Goal: Task Accomplishment & Management: Complete application form

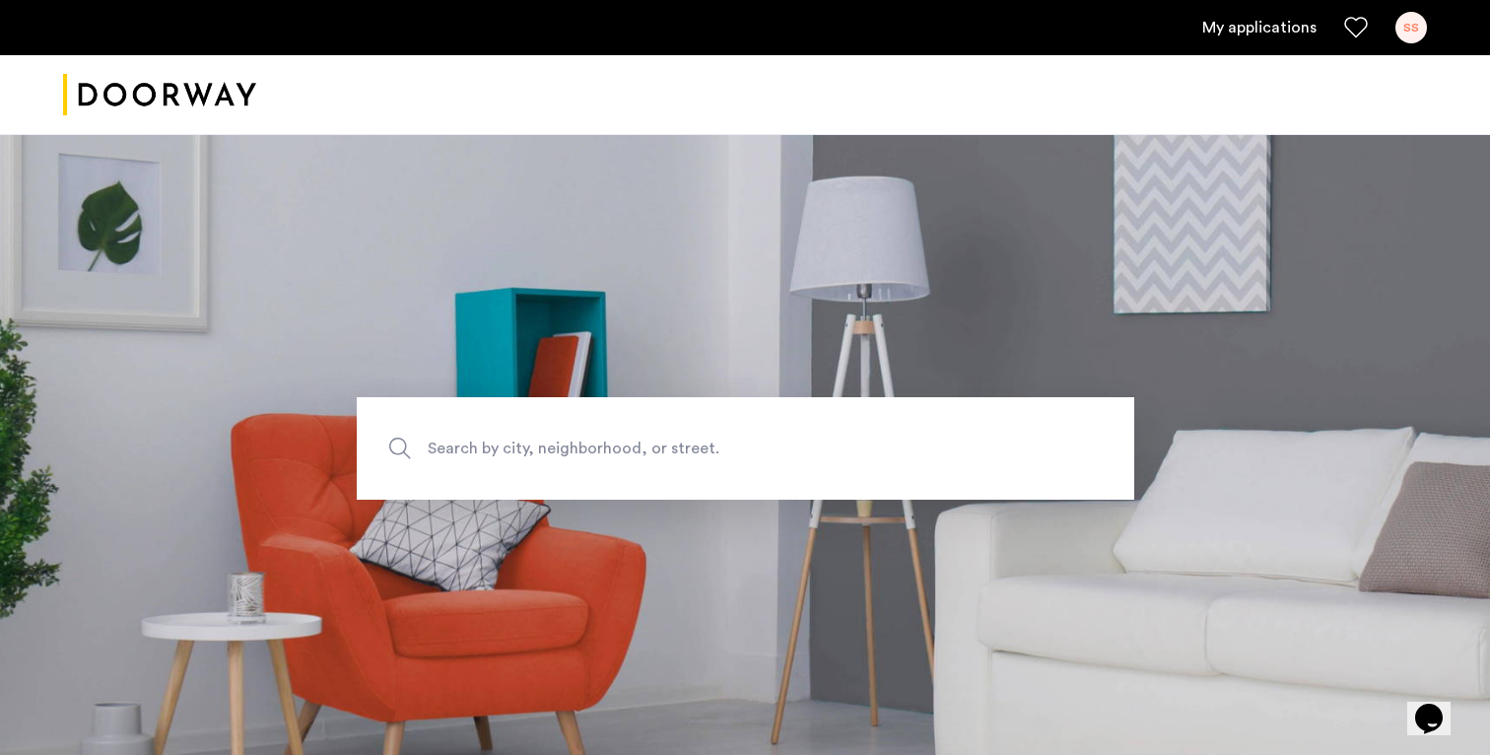
click at [1404, 36] on div "SS" at bounding box center [1411, 28] width 32 height 32
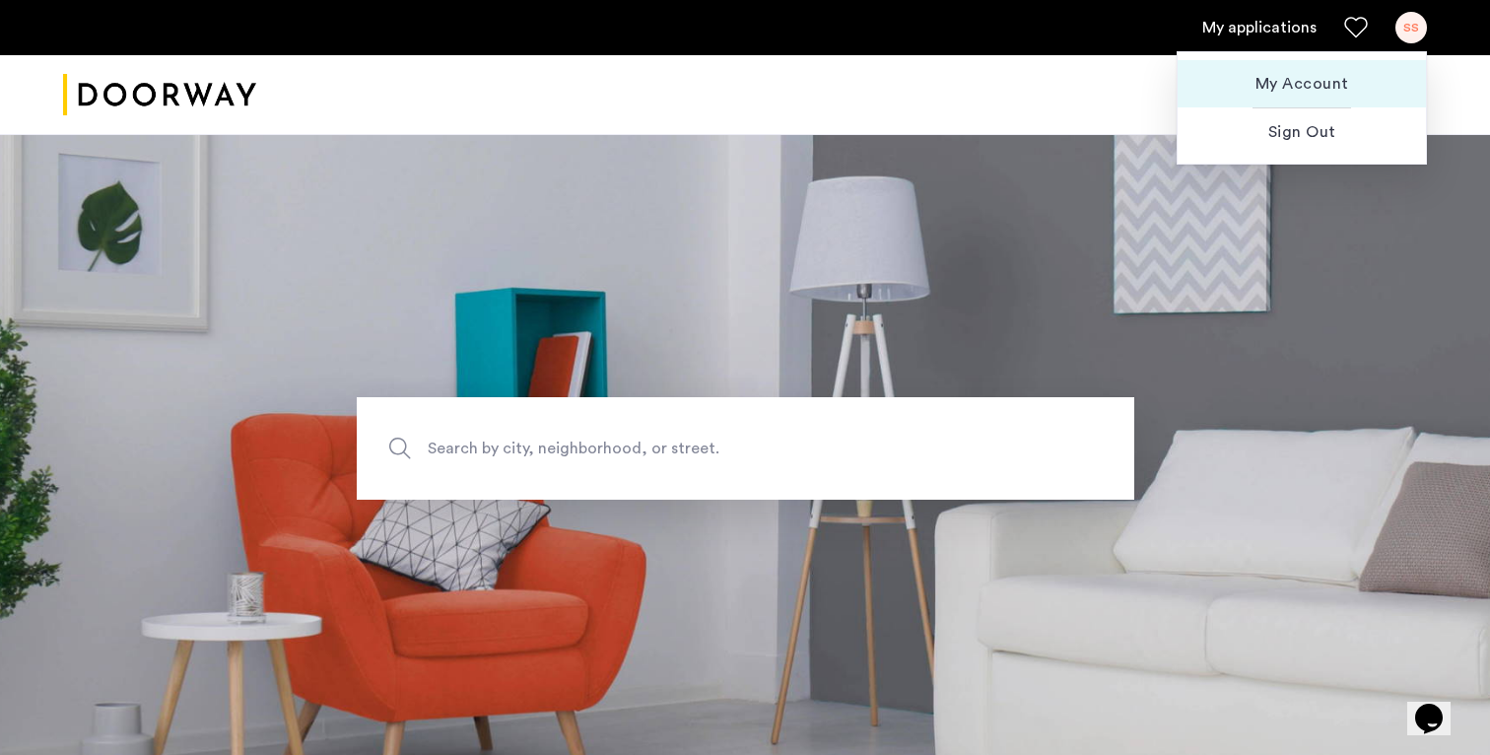
click at [1323, 91] on span "My Account" at bounding box center [1301, 84] width 217 height 24
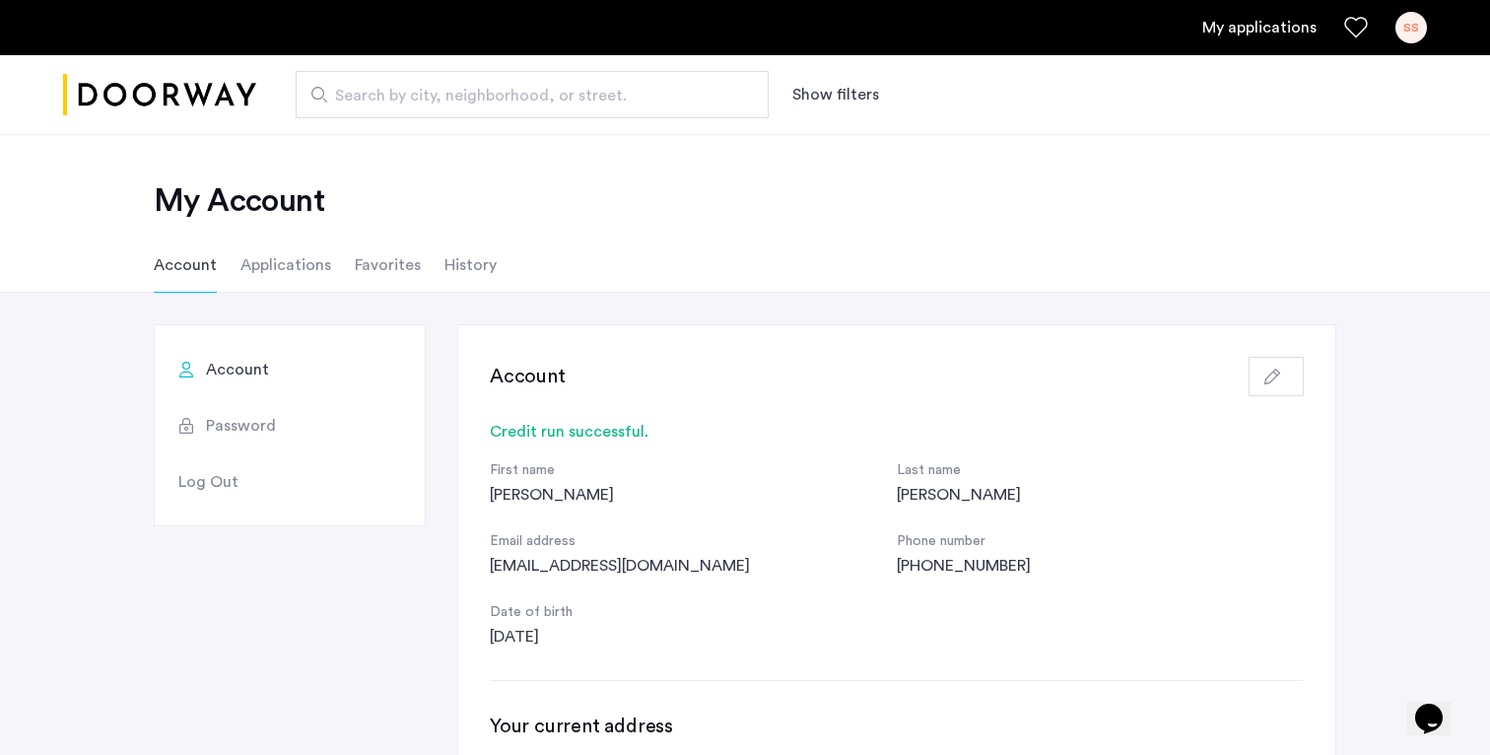
click at [314, 265] on li "Applications" at bounding box center [285, 264] width 91 height 55
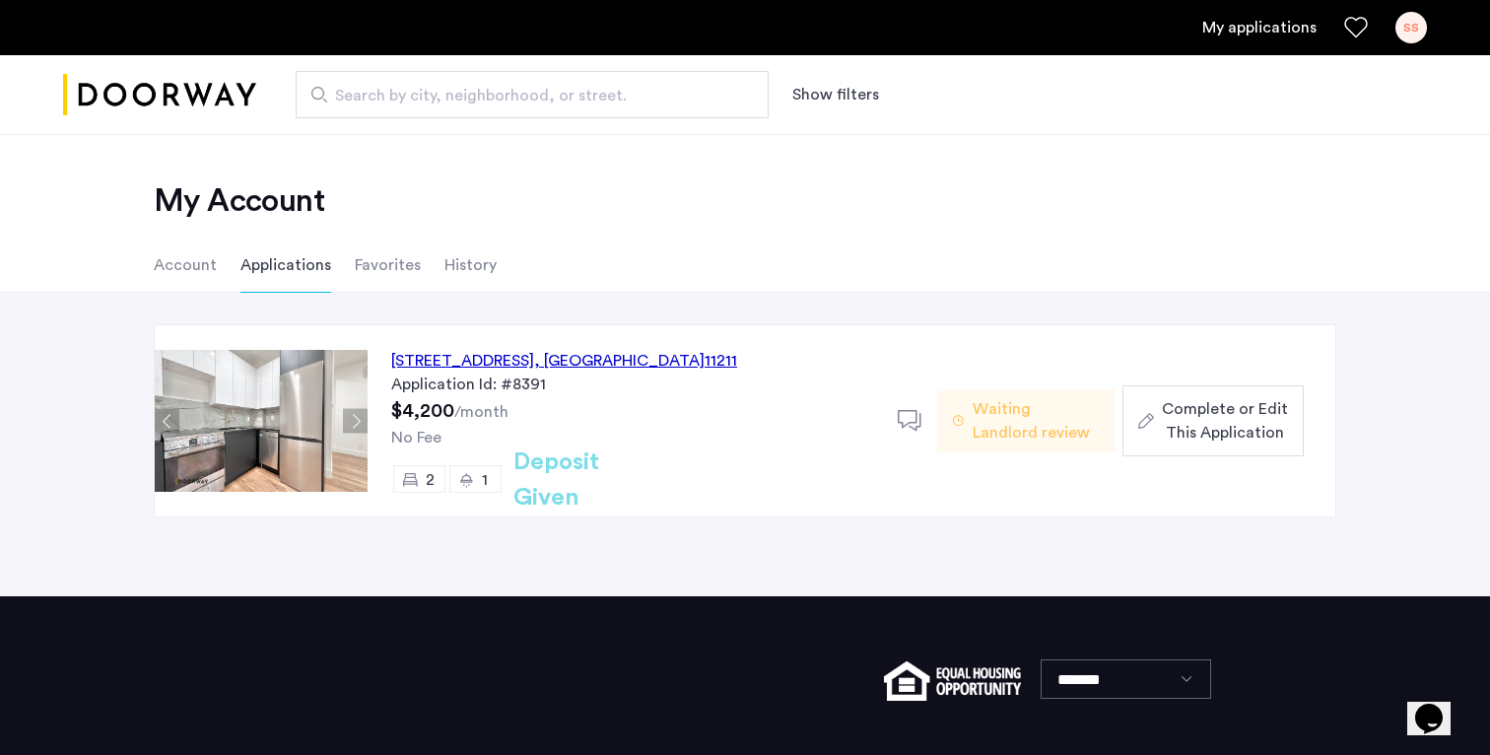
click at [628, 477] on h2 "Deposit Given" at bounding box center [591, 479] width 157 height 71
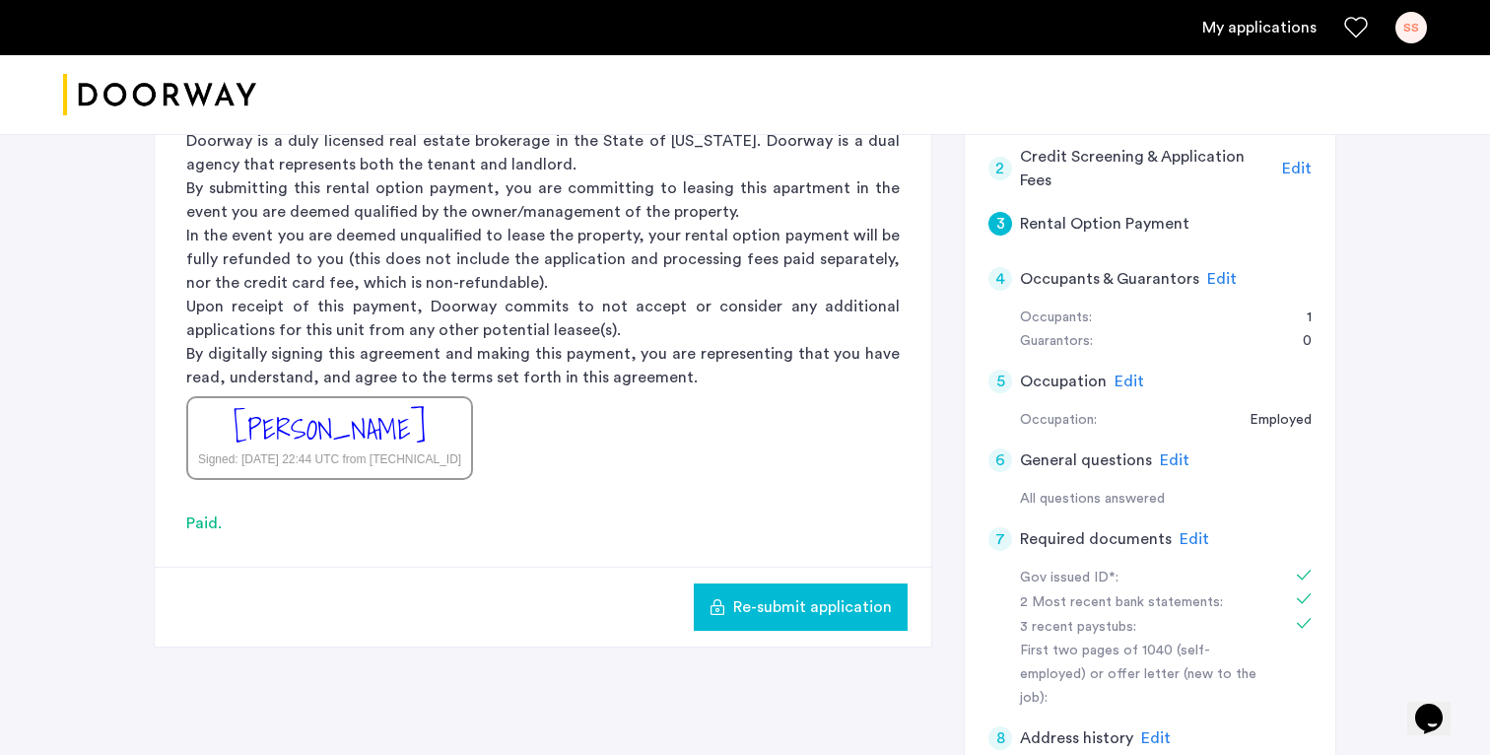
scroll to position [405, 0]
